Goal: Navigation & Orientation: Locate item on page

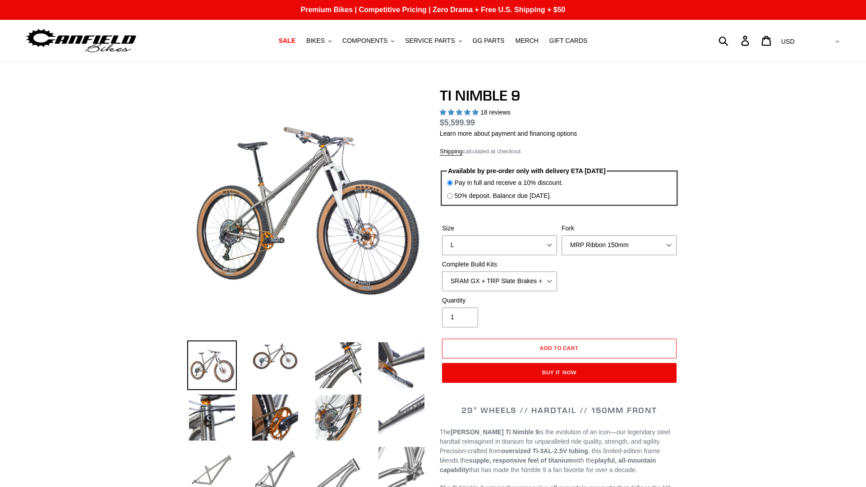
select select "highest-rating"
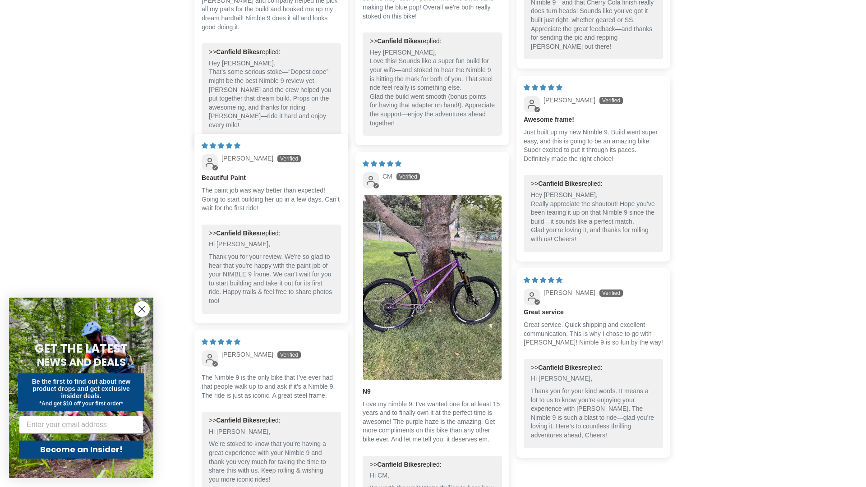
scroll to position [2980, 0]
